Goal: Check status: Check status

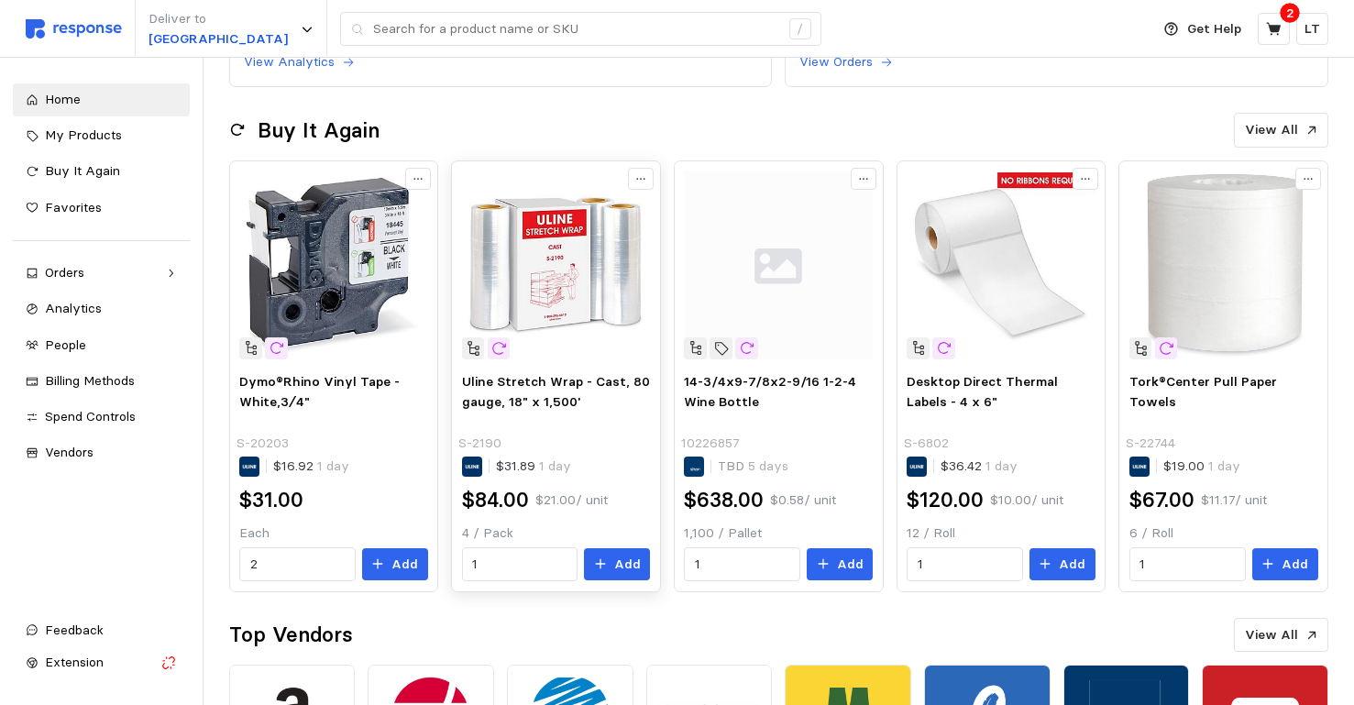
scroll to position [367, 0]
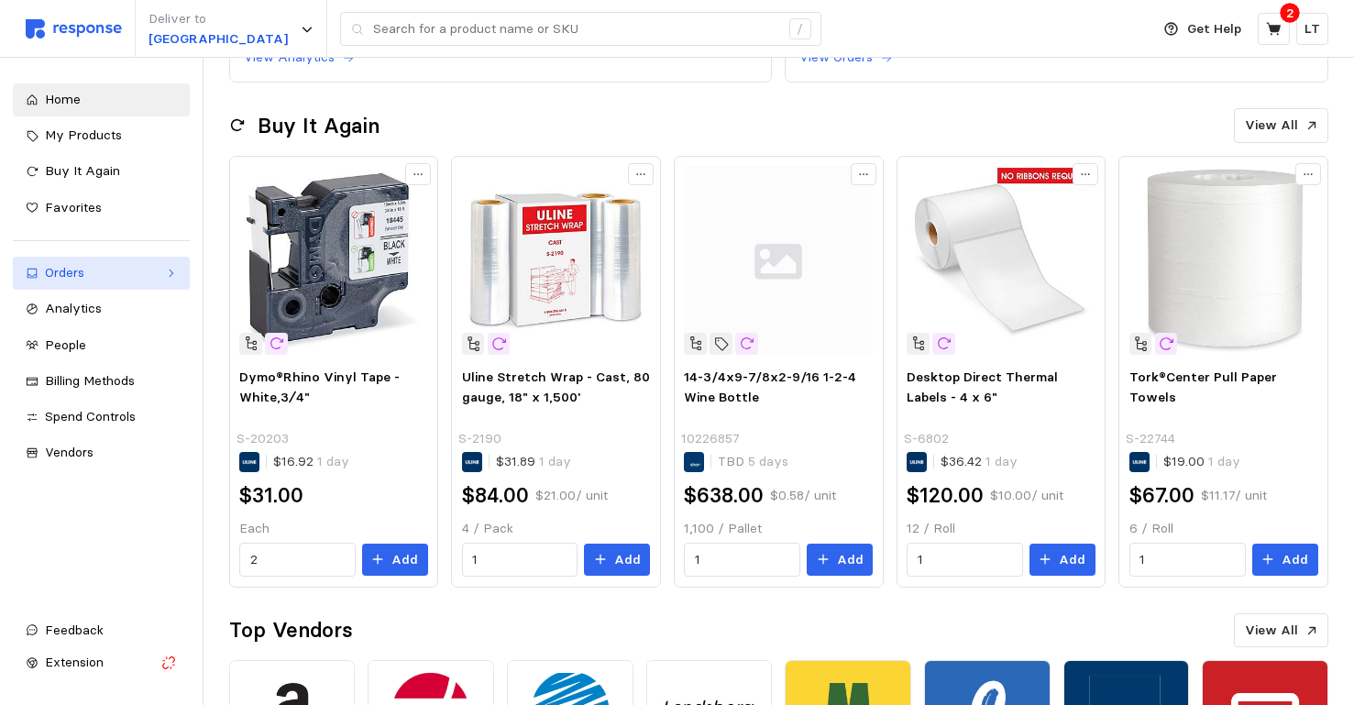
click at [99, 273] on div "Orders" at bounding box center [101, 273] width 113 height 20
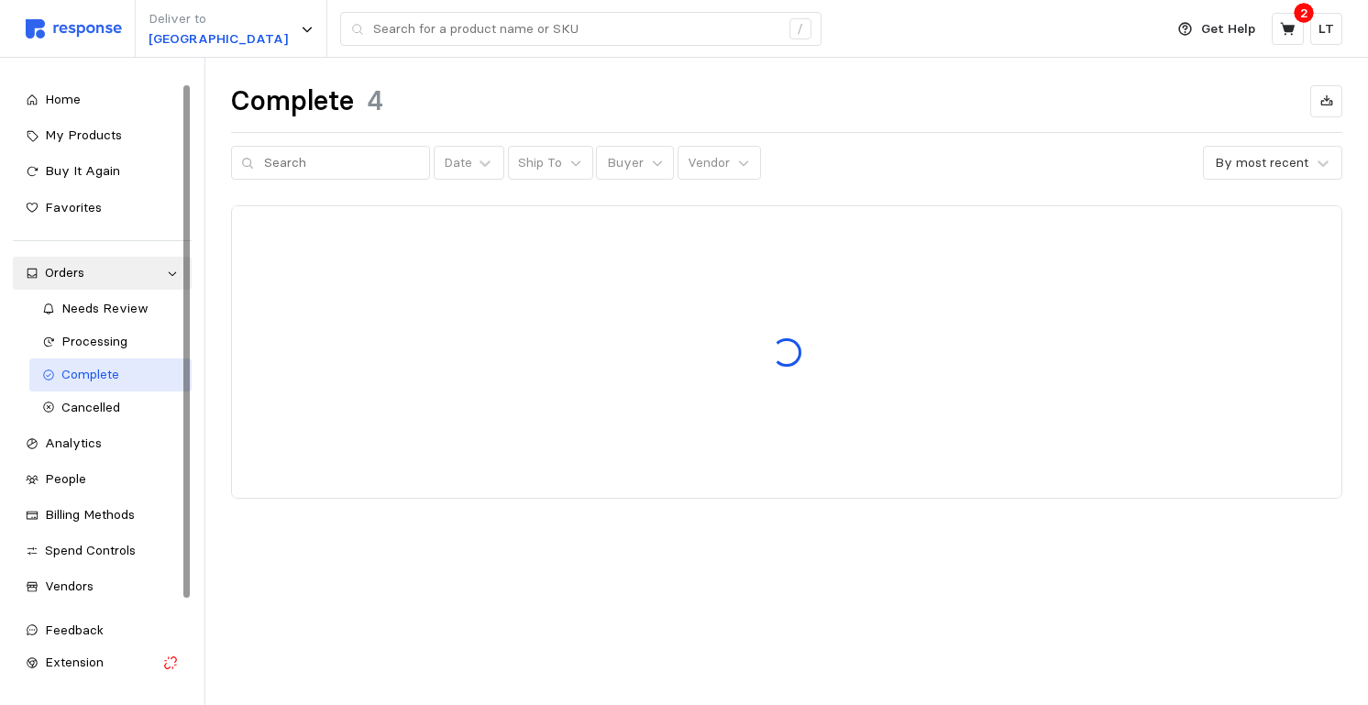
click at [86, 372] on span "Complete" at bounding box center [90, 374] width 58 height 17
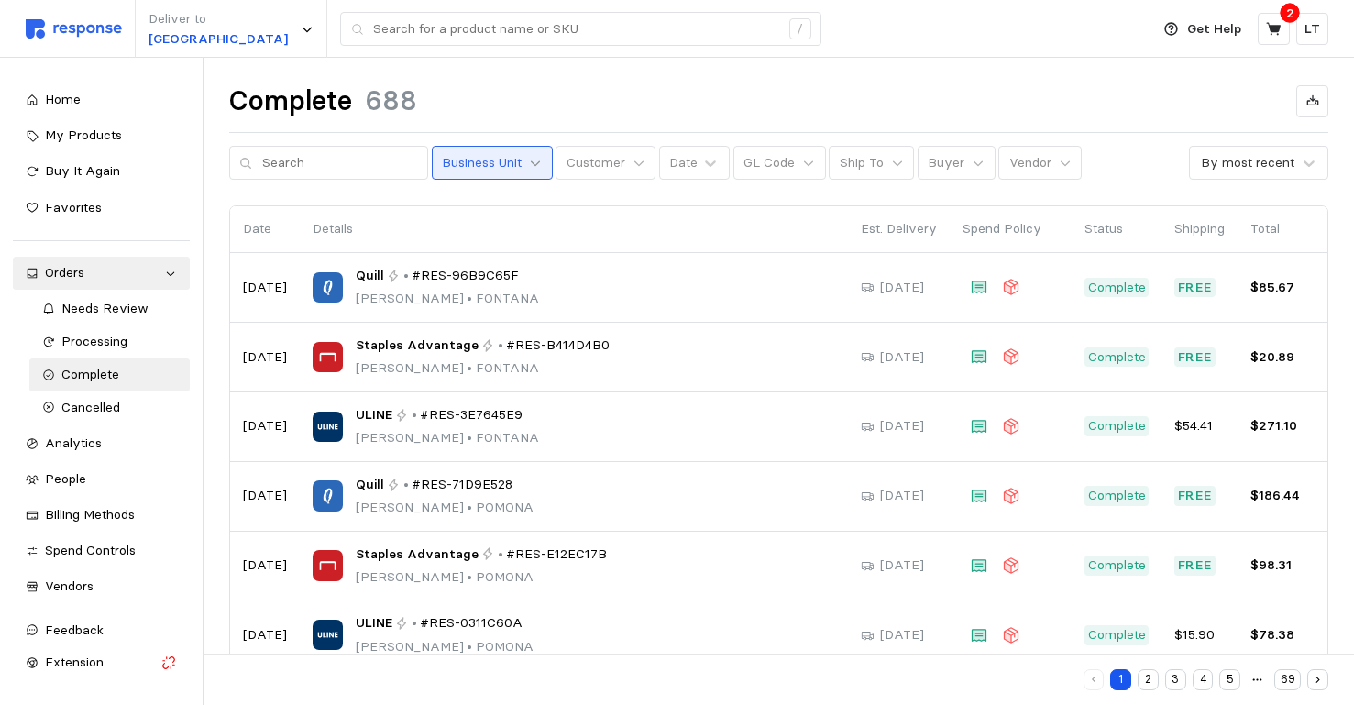
click at [529, 166] on icon at bounding box center [535, 163] width 13 height 13
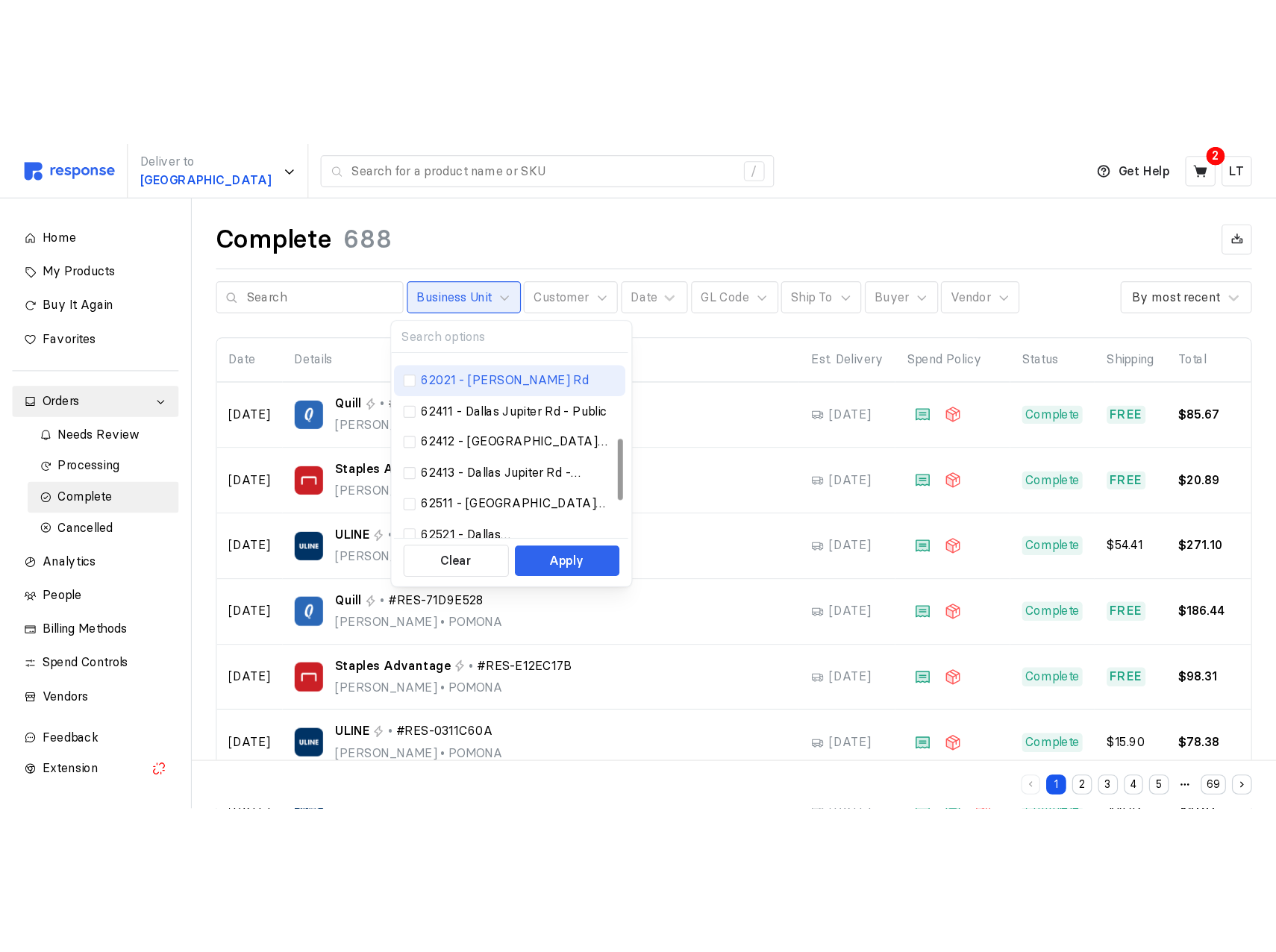
scroll to position [295, 0]
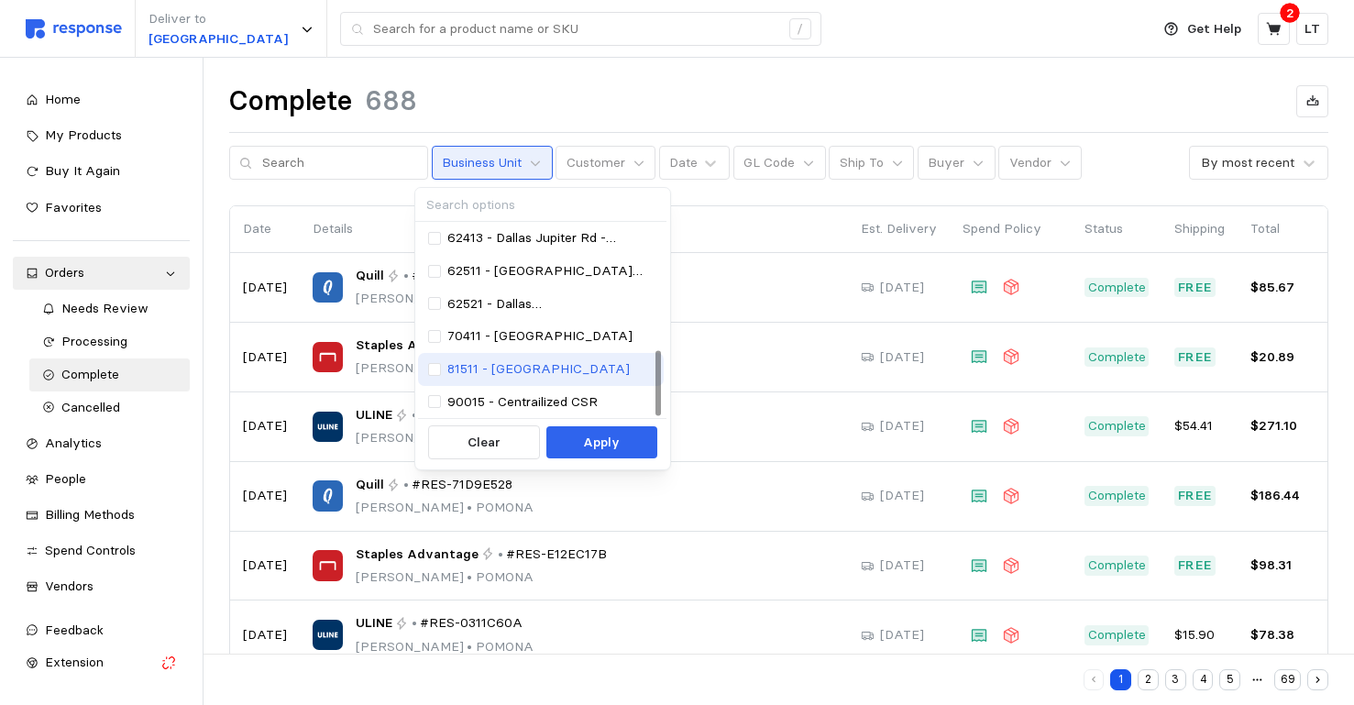
click at [441, 369] on div "81511 - [GEOGRAPHIC_DATA]" at bounding box center [541, 369] width 226 height 20
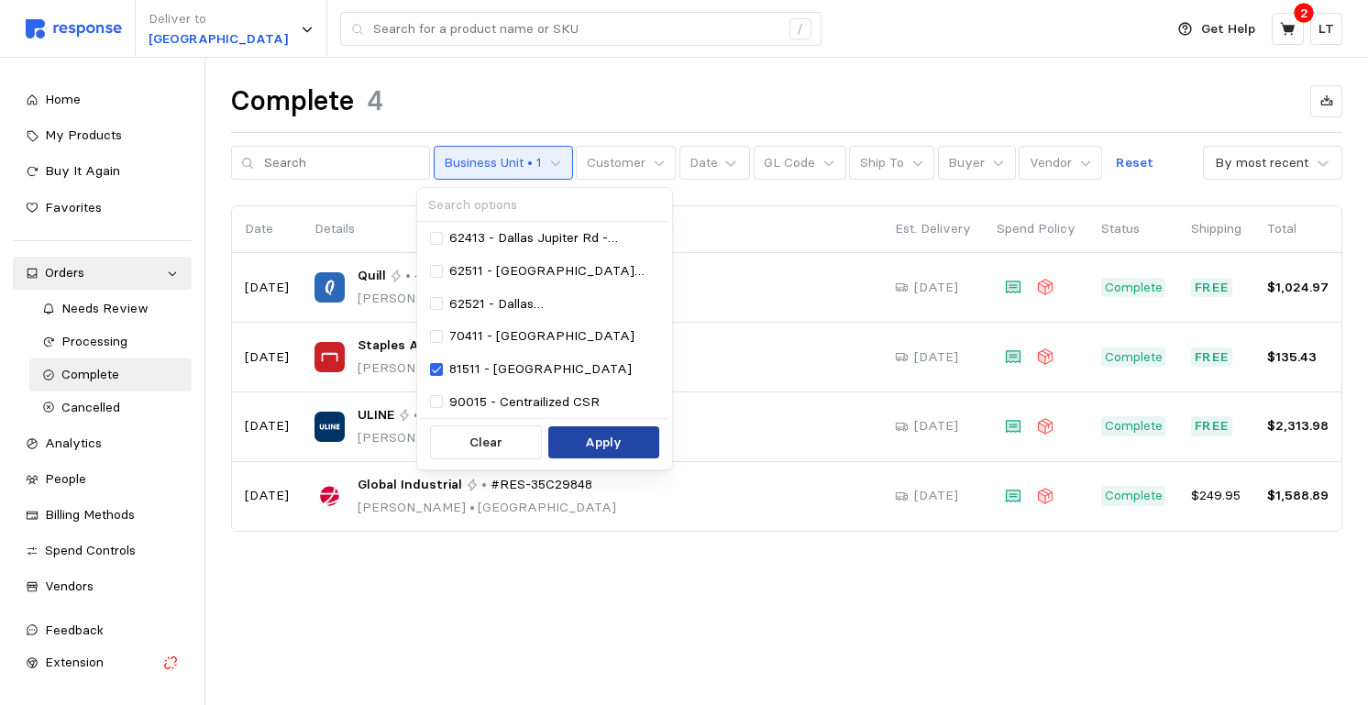
click at [585, 443] on button "Apply" at bounding box center [603, 442] width 111 height 33
